Goal: Check status: Check status

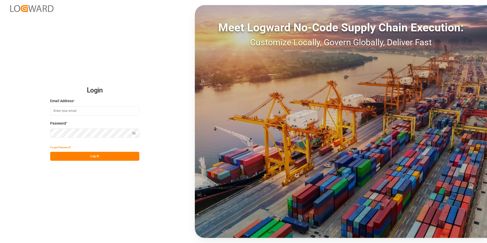
type input "[PERSON_NAME][EMAIL_ADDRESS][DOMAIN_NAME]"
click at [118, 159] on button "Log In" at bounding box center [94, 156] width 89 height 9
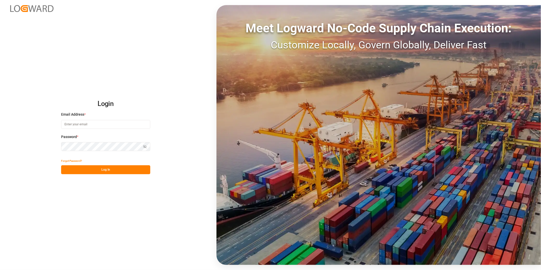
type input "[PERSON_NAME][EMAIL_ADDRESS][DOMAIN_NAME]"
click at [108, 167] on button "Log In" at bounding box center [105, 169] width 89 height 9
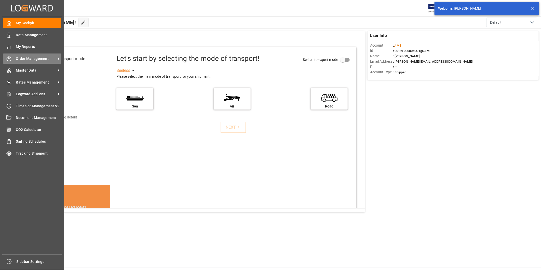
click at [34, 58] on span "Order Management" at bounding box center [36, 58] width 40 height 5
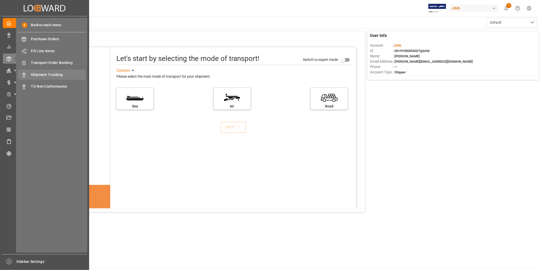
click at [59, 74] on span "Shipment Tracking" at bounding box center [58, 74] width 55 height 5
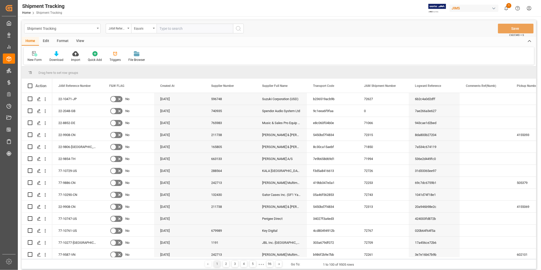
click at [174, 27] on input "text" at bounding box center [195, 29] width 76 height 10
type input "22-9247-CN"
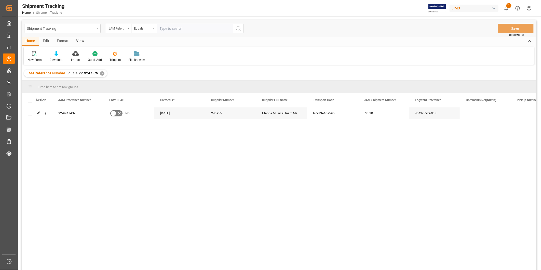
click at [78, 39] on div "View" at bounding box center [80, 41] width 16 height 9
click at [34, 55] on icon at bounding box center [32, 53] width 5 height 5
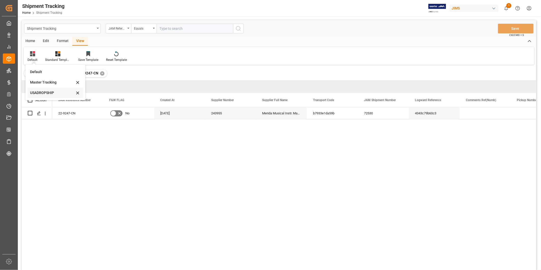
click at [44, 91] on div "USADROPSHIP" at bounding box center [52, 92] width 45 height 5
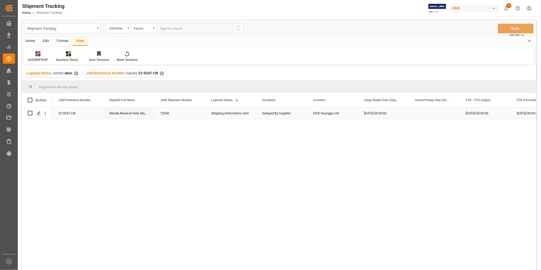
click at [436, 113] on div "Press SPACE to select this row." at bounding box center [433, 113] width 51 height 12
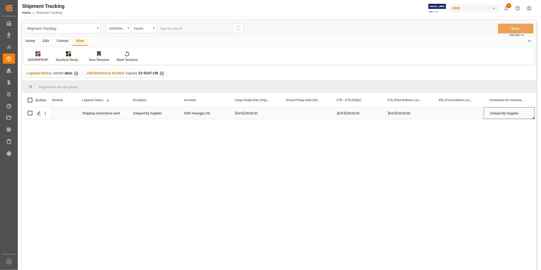
scroll to position [0, 178]
click at [310, 159] on div "72530 Shipping instructions sent Delayed By Supplier EXW Huangpu CN 08-20-2025 …" at bounding box center [294, 190] width 484 height 166
